Goal: Transaction & Acquisition: Purchase product/service

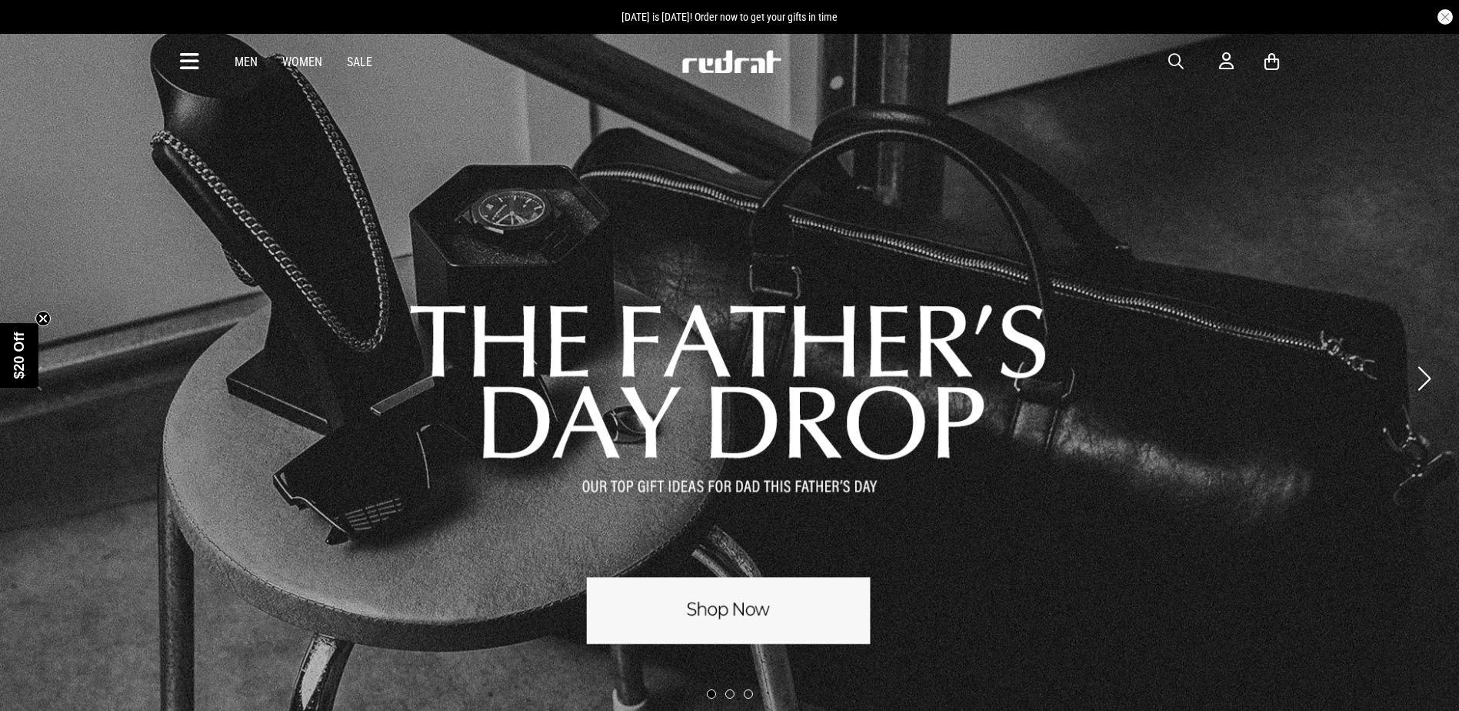
click at [1180, 67] on span "button" at bounding box center [1175, 61] width 15 height 18
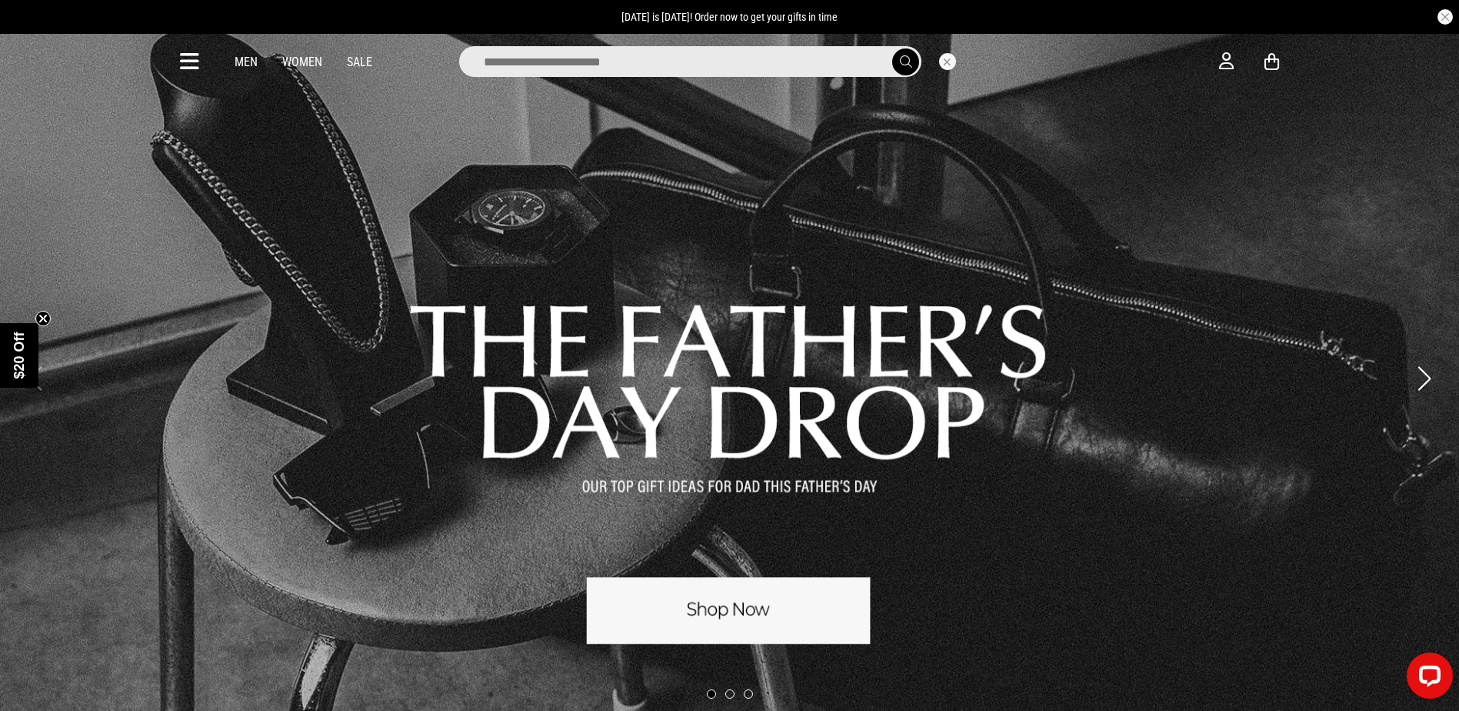
click at [684, 72] on input "search" at bounding box center [690, 61] width 462 height 31
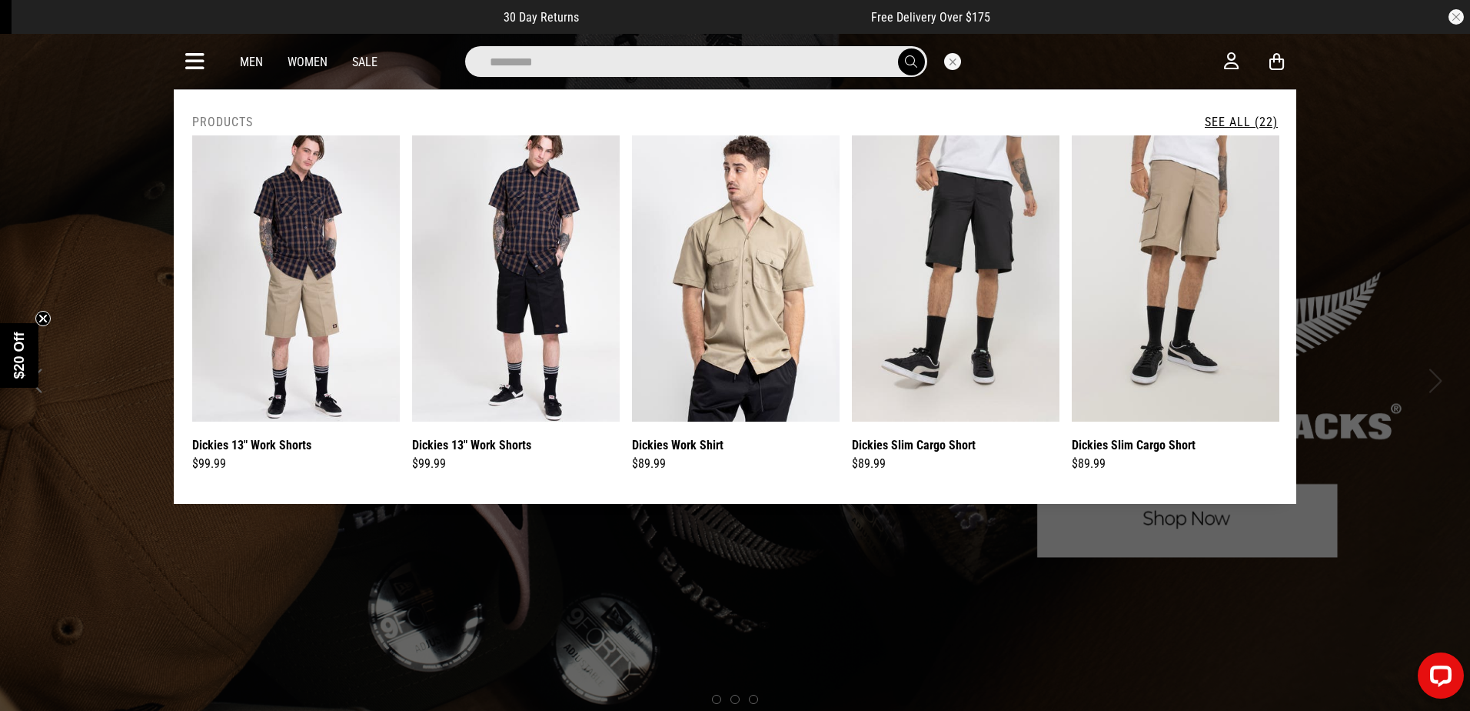
type input "*********"
click at [1214, 118] on link "See All (22)" at bounding box center [1241, 122] width 73 height 15
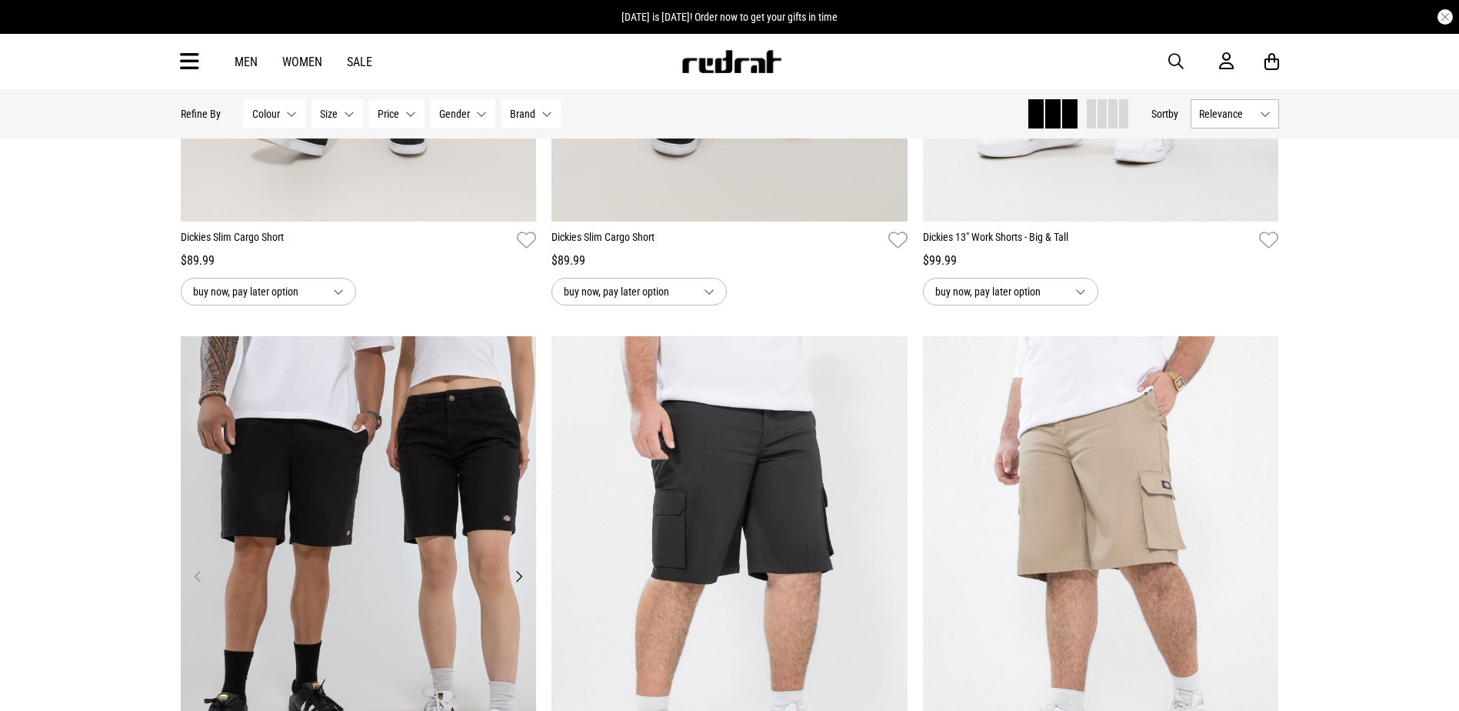
scroll to position [1307, 0]
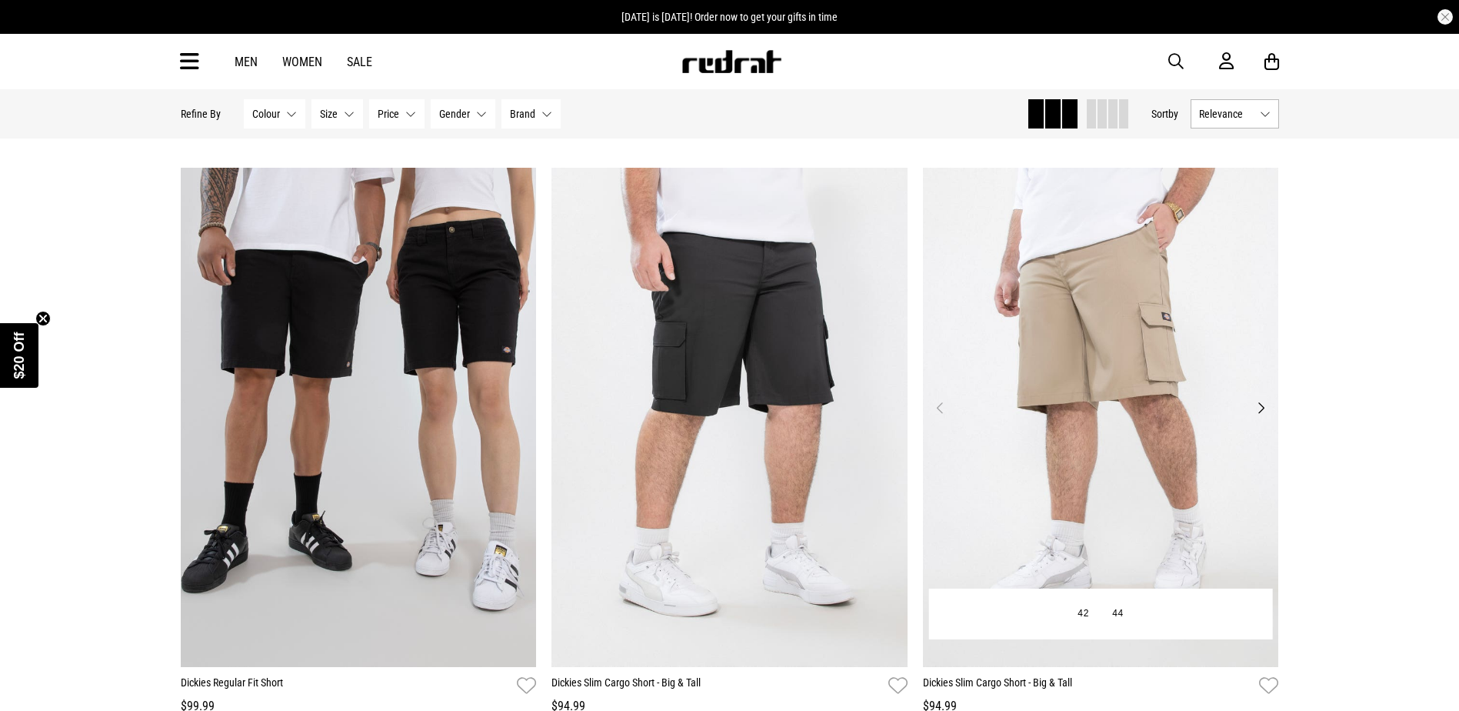
click at [1123, 338] on img at bounding box center [1101, 417] width 356 height 498
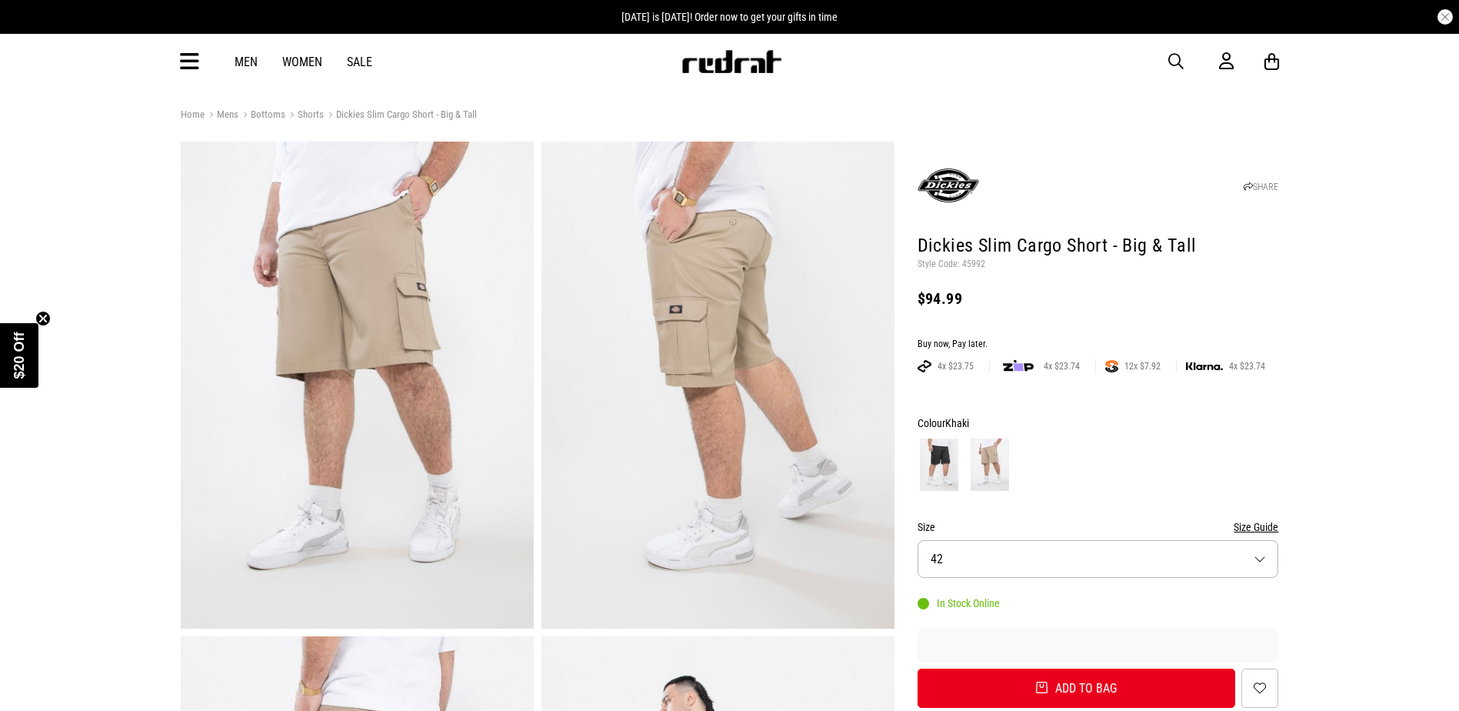
click at [967, 260] on p "Style Code: 45992" at bounding box center [1097, 264] width 361 height 12
click at [967, 259] on p "Style Code: 45992" at bounding box center [1097, 264] width 361 height 12
copy p "45992"
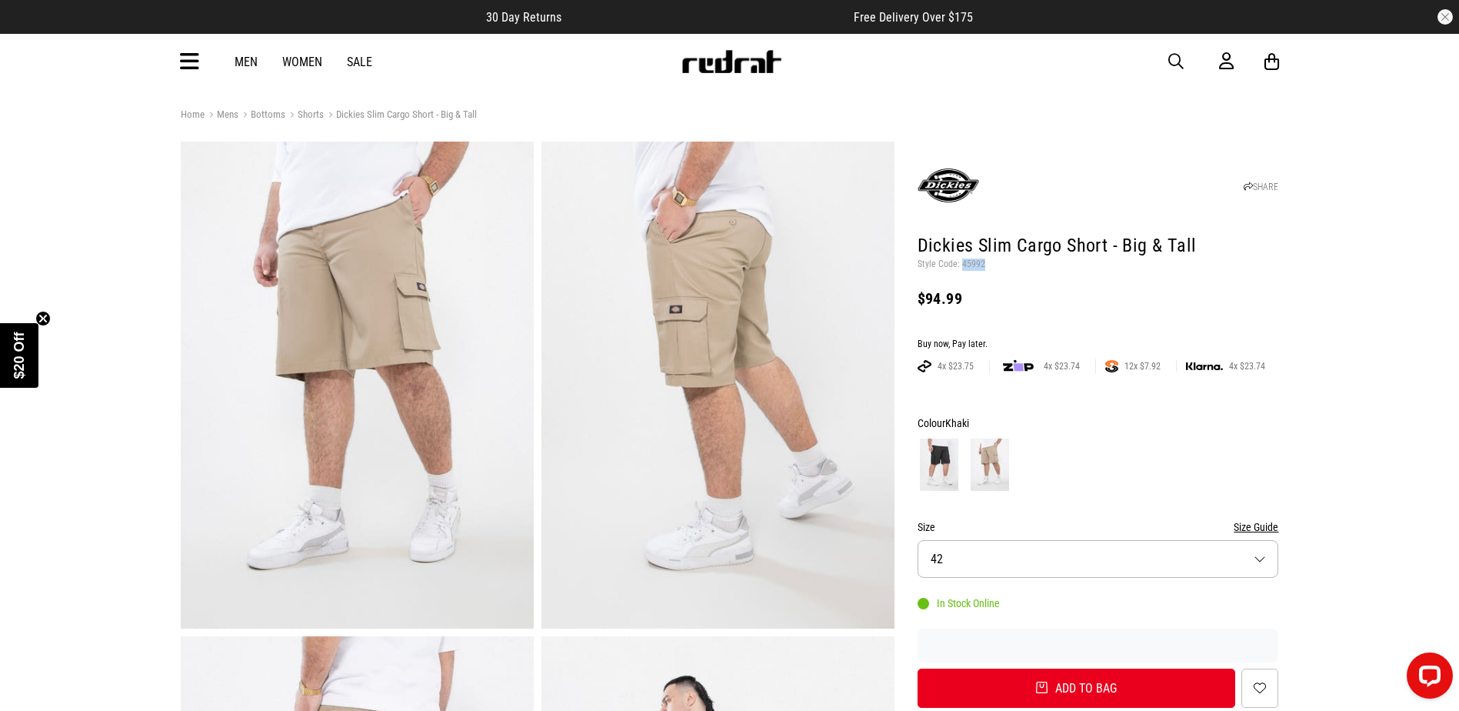
copy p "45992"
